Goal: Task Accomplishment & Management: Use online tool/utility

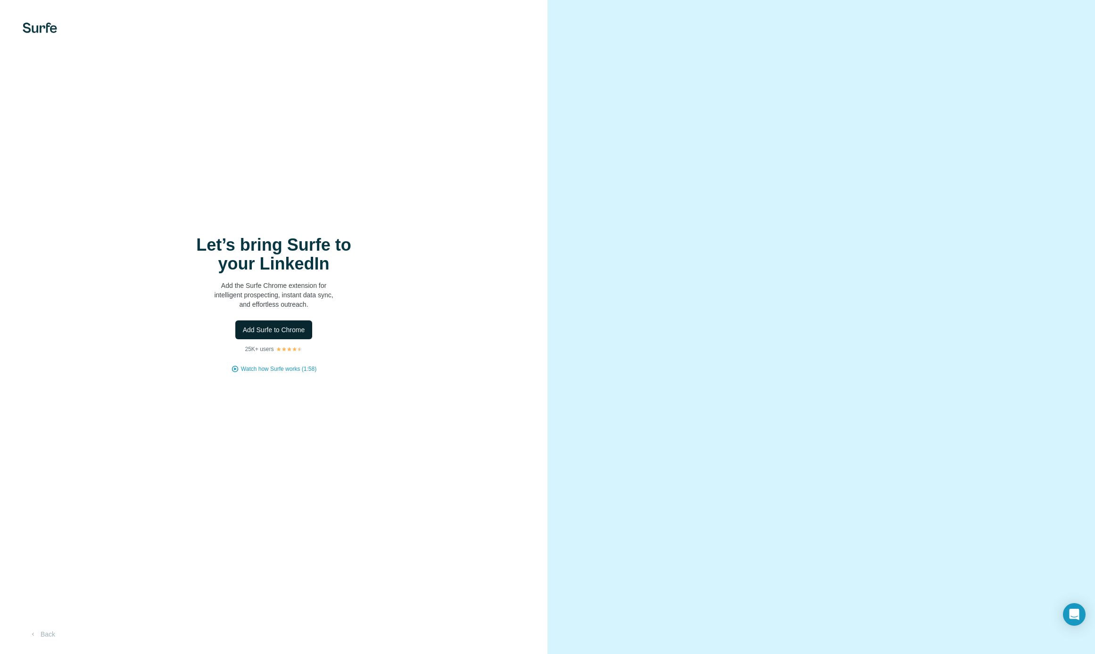
click at [292, 336] on button "Add Surfe to Chrome" at bounding box center [273, 330] width 77 height 19
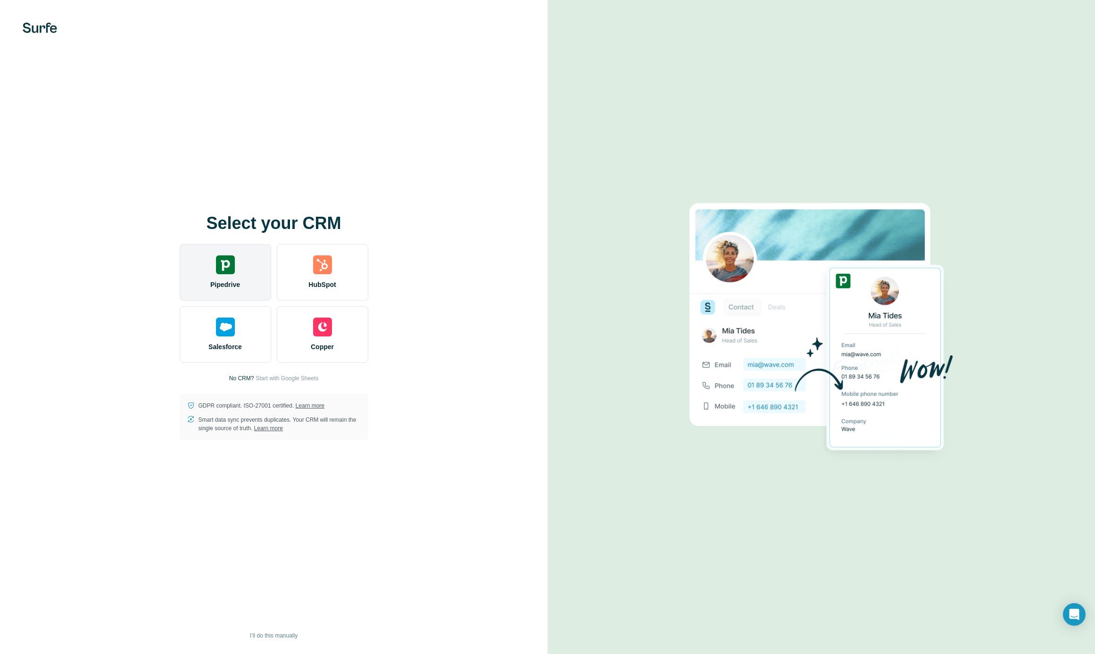
click at [215, 279] on div "Pipedrive" at bounding box center [225, 272] width 91 height 57
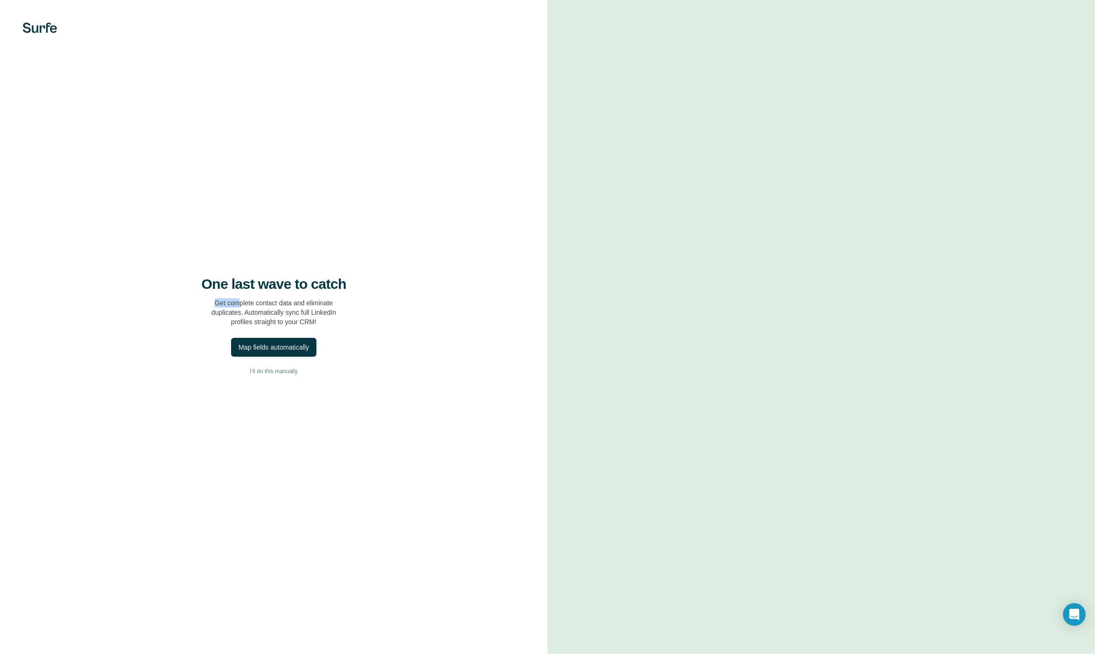
drag, startPoint x: 237, startPoint y: 303, endPoint x: 381, endPoint y: 306, distance: 143.8
click at [381, 306] on div "One last wave to catch Get complete contact data and eliminate duplicates. Auto…" at bounding box center [274, 301] width 510 height 51
drag, startPoint x: 235, startPoint y: 302, endPoint x: 310, endPoint y: 321, distance: 77.8
click at [309, 320] on p "Get complete contact data and eliminate duplicates. Automatically sync full Lin…" at bounding box center [273, 312] width 125 height 28
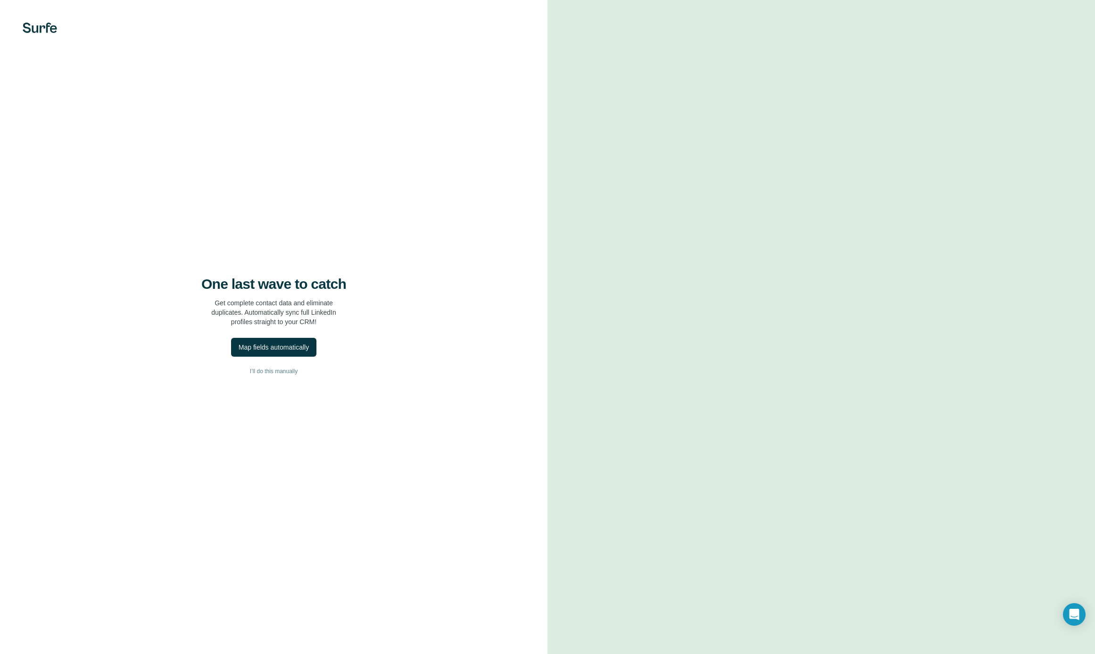
click at [310, 321] on p "Get complete contact data and eliminate duplicates. Automatically sync full Lin…" at bounding box center [273, 312] width 125 height 28
click at [345, 299] on div "One last wave to catch Get complete contact data and eliminate duplicates. Auto…" at bounding box center [274, 301] width 510 height 51
click at [254, 298] on p "Get complete contact data and eliminate duplicates. Automatically sync full Lin…" at bounding box center [273, 312] width 125 height 28
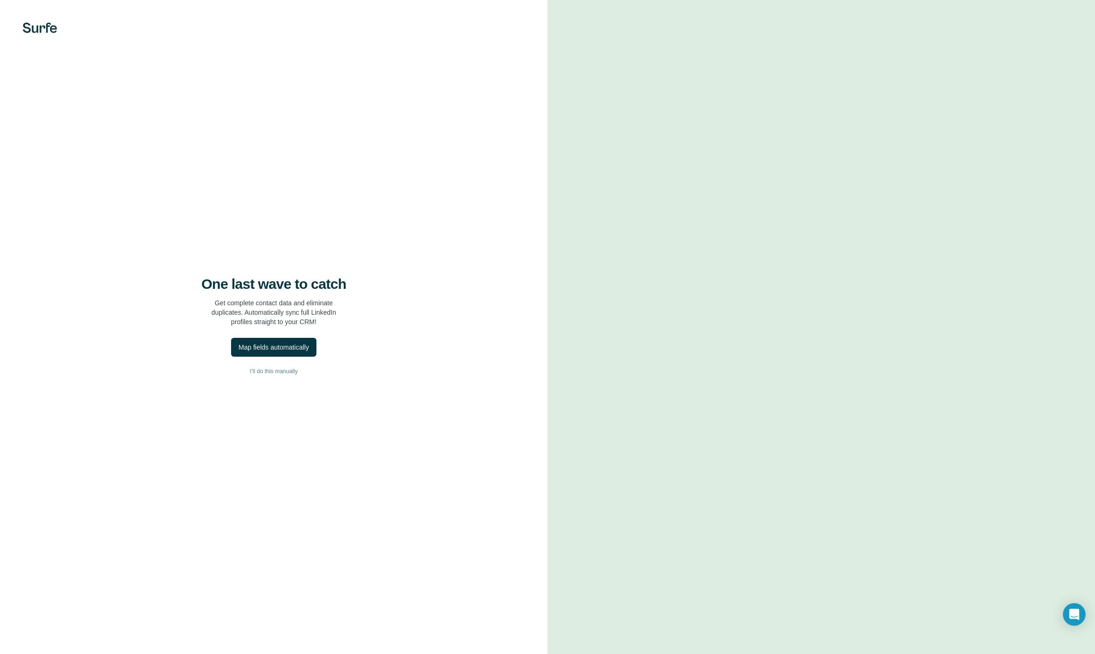
click at [256, 308] on p "Get complete contact data and eliminate duplicates. Automatically sync full Lin…" at bounding box center [273, 312] width 125 height 28
click at [262, 347] on div "Map fields automatically" at bounding box center [274, 347] width 70 height 9
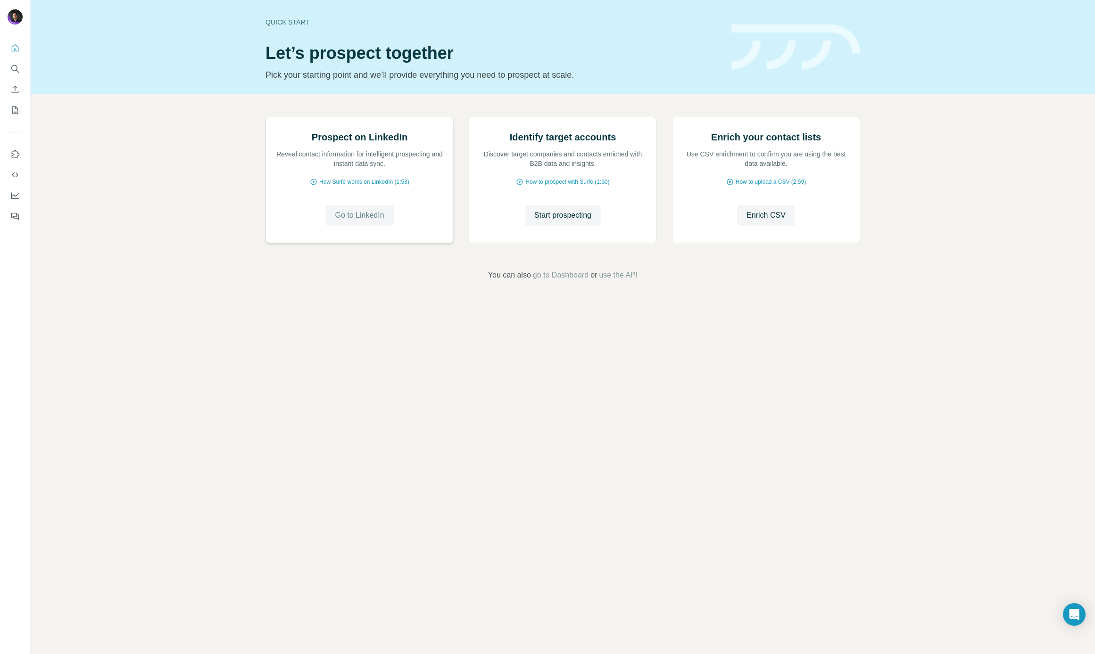
click at [370, 221] on span "Go to LinkedIn" at bounding box center [359, 215] width 49 height 11
